Goal: Transaction & Acquisition: Book appointment/travel/reservation

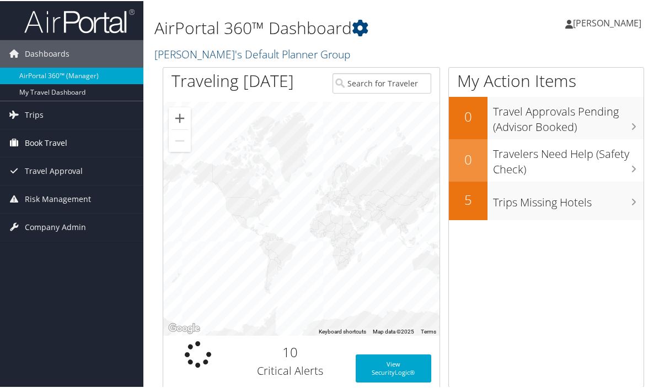
click at [59, 146] on span "Book Travel" at bounding box center [46, 142] width 42 height 28
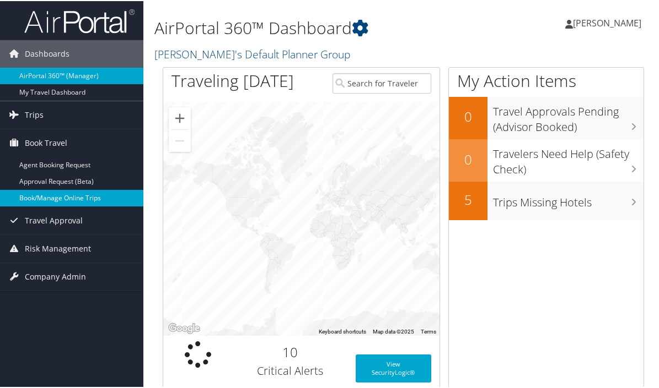
click at [46, 195] on link "Book/Manage Online Trips" at bounding box center [71, 197] width 143 height 17
